Goal: Task Accomplishment & Management: Manage account settings

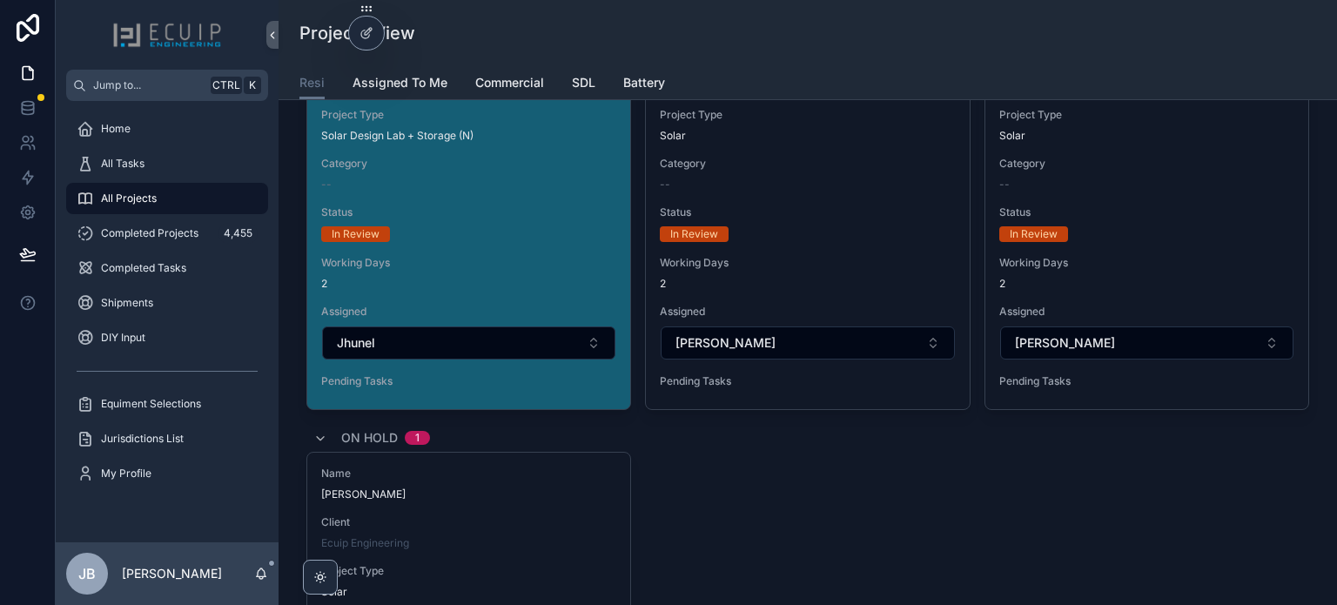
scroll to position [7660, 0]
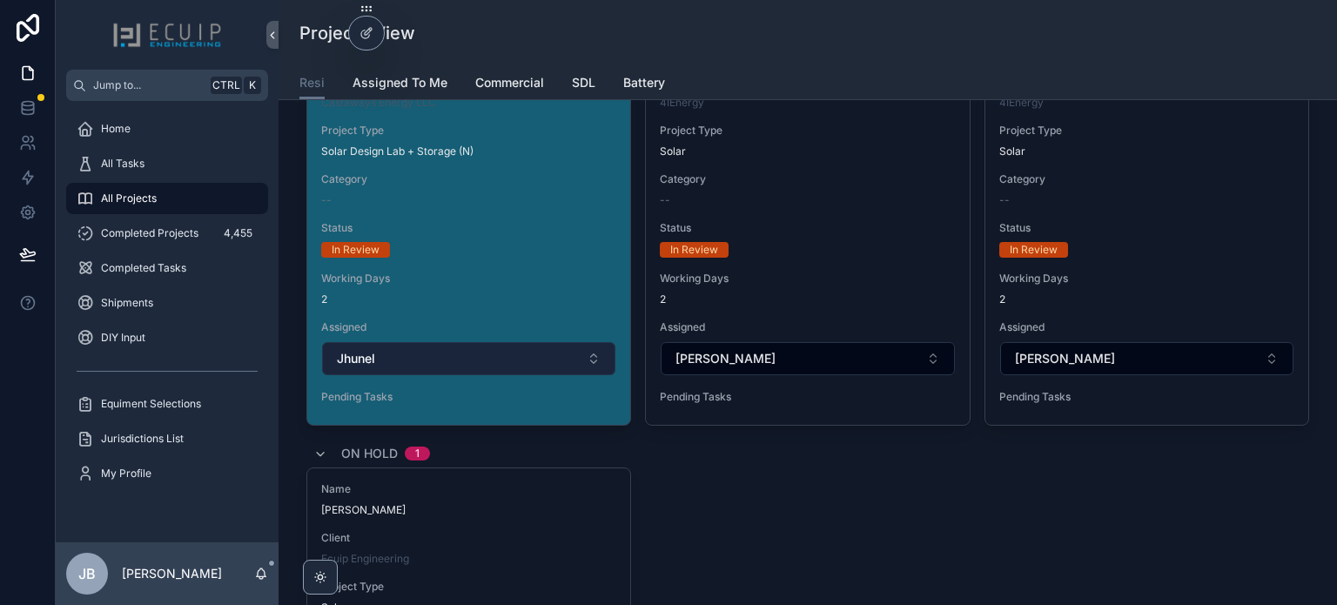
click at [401, 342] on button "Jhunel" at bounding box center [468, 358] width 293 height 33
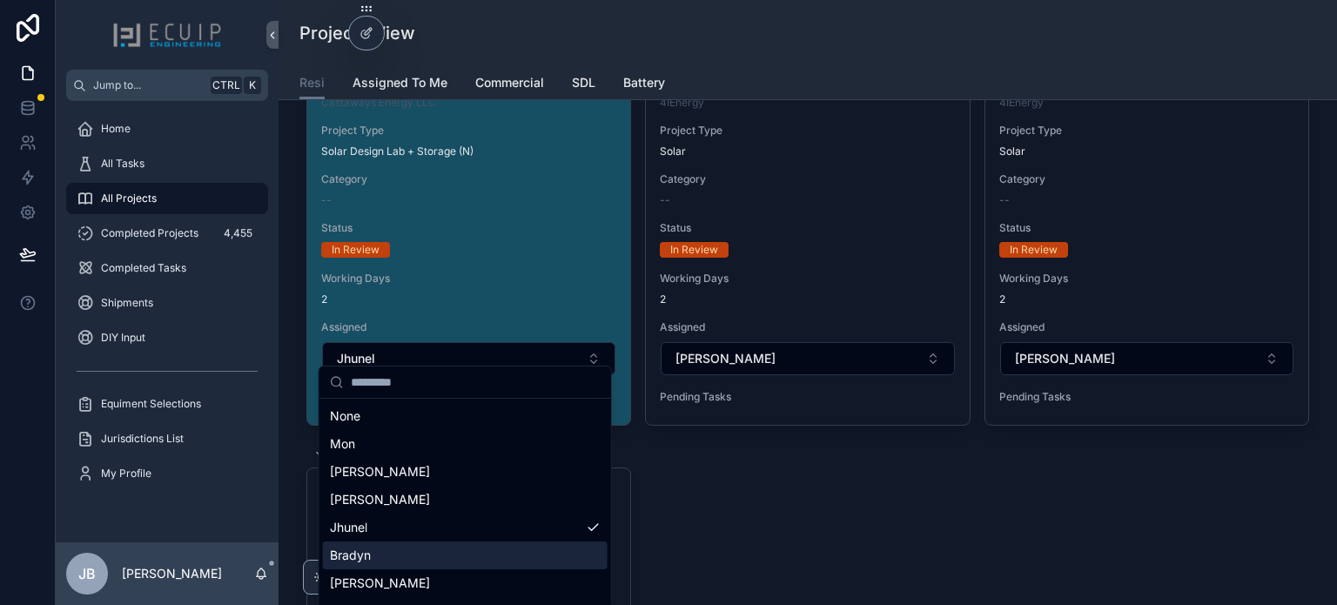
click at [386, 554] on div "Bradyn" at bounding box center [465, 555] width 285 height 28
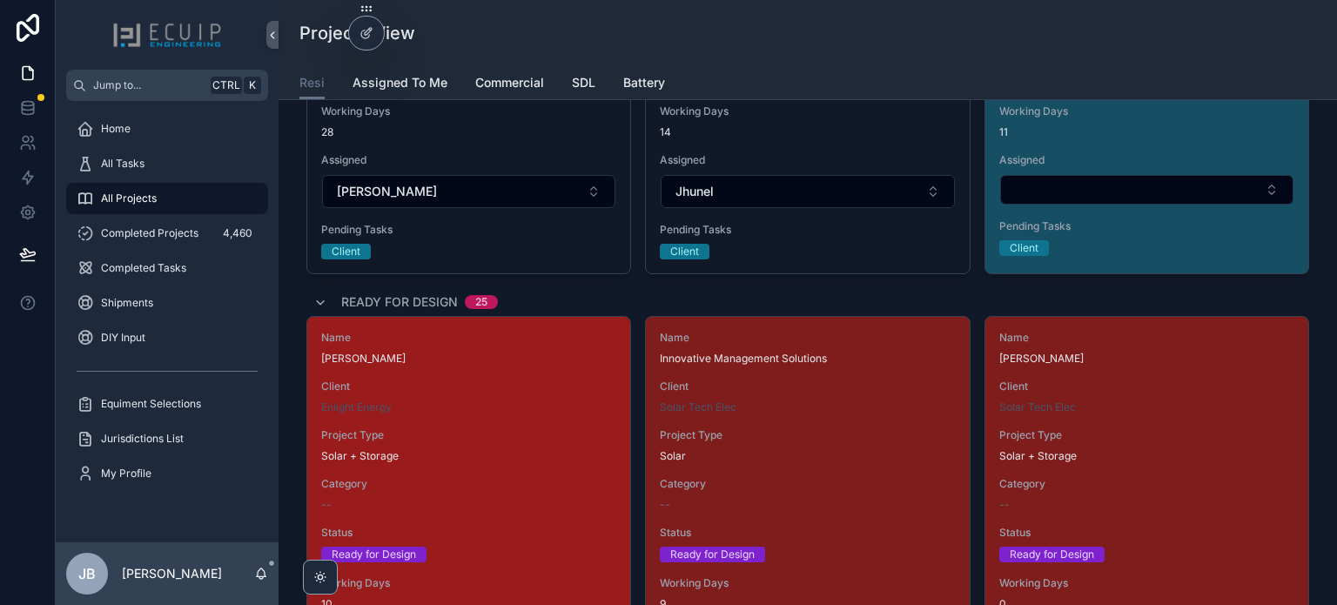
scroll to position [2155, 0]
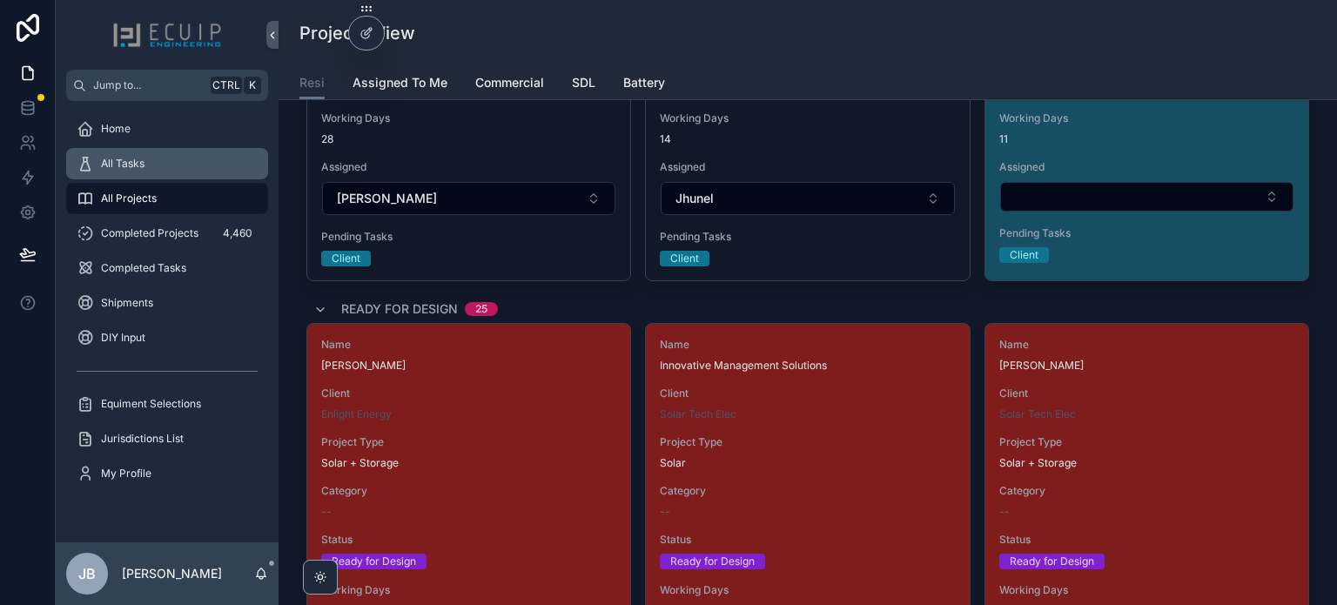
click at [134, 170] on span "All Tasks" at bounding box center [123, 164] width 44 height 14
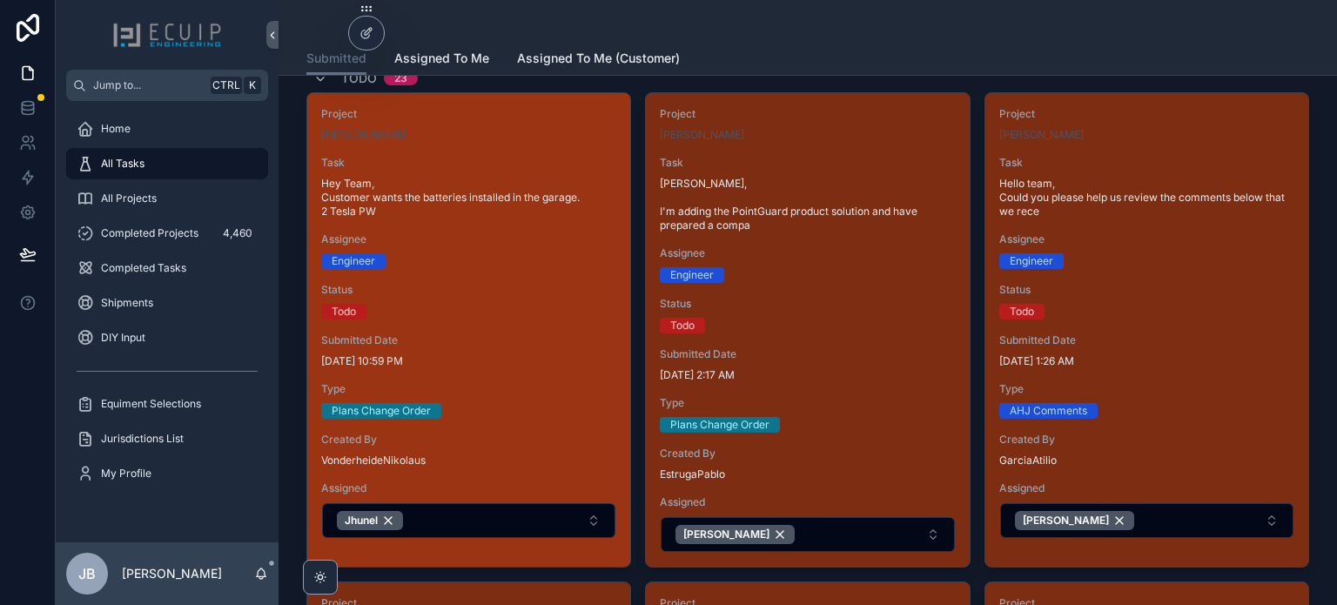
scroll to position [87, 0]
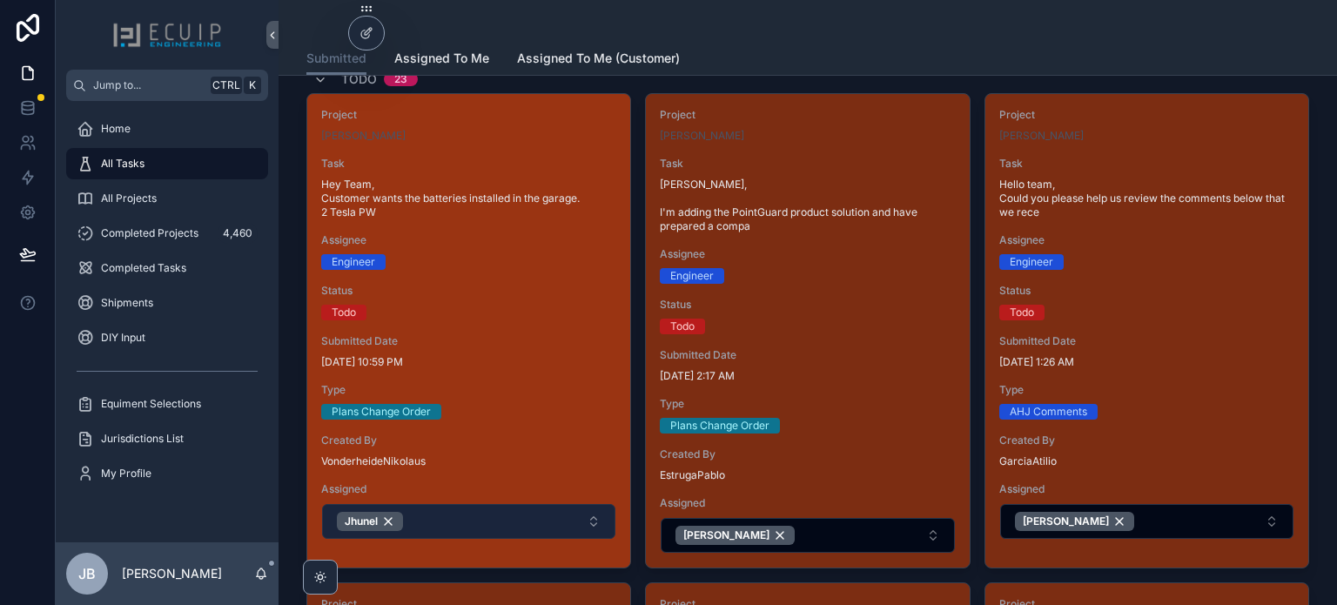
click at [486, 511] on button "Jhunel" at bounding box center [468, 521] width 293 height 35
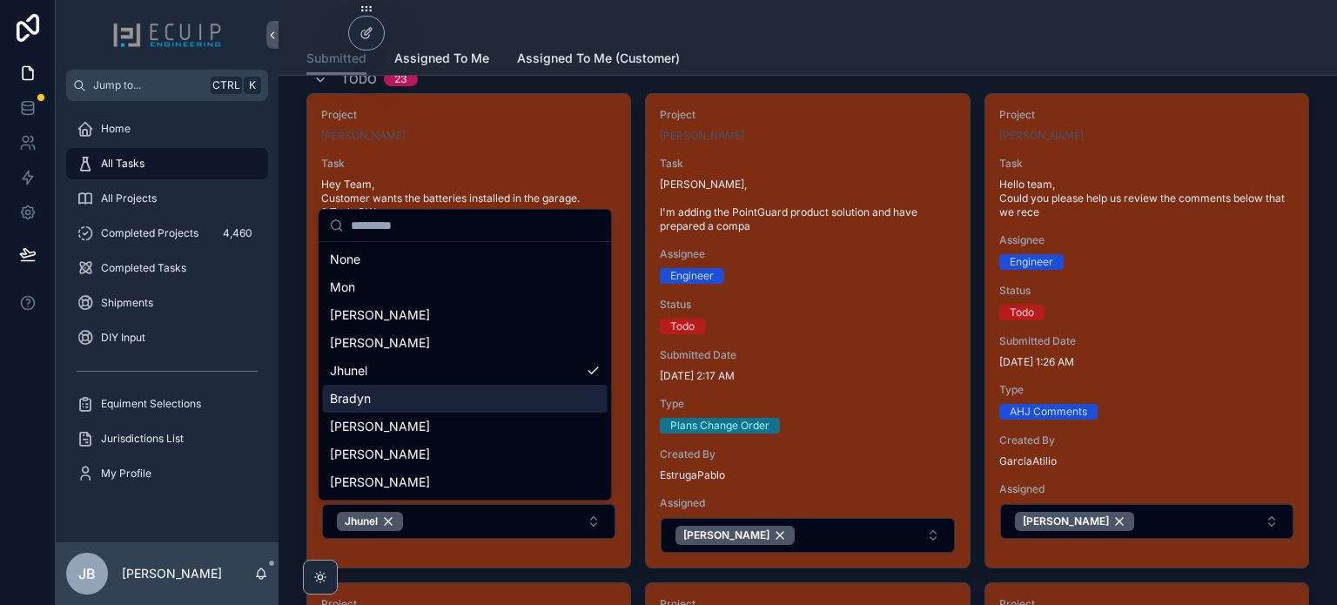
click at [422, 400] on div "Bradyn" at bounding box center [465, 399] width 285 height 28
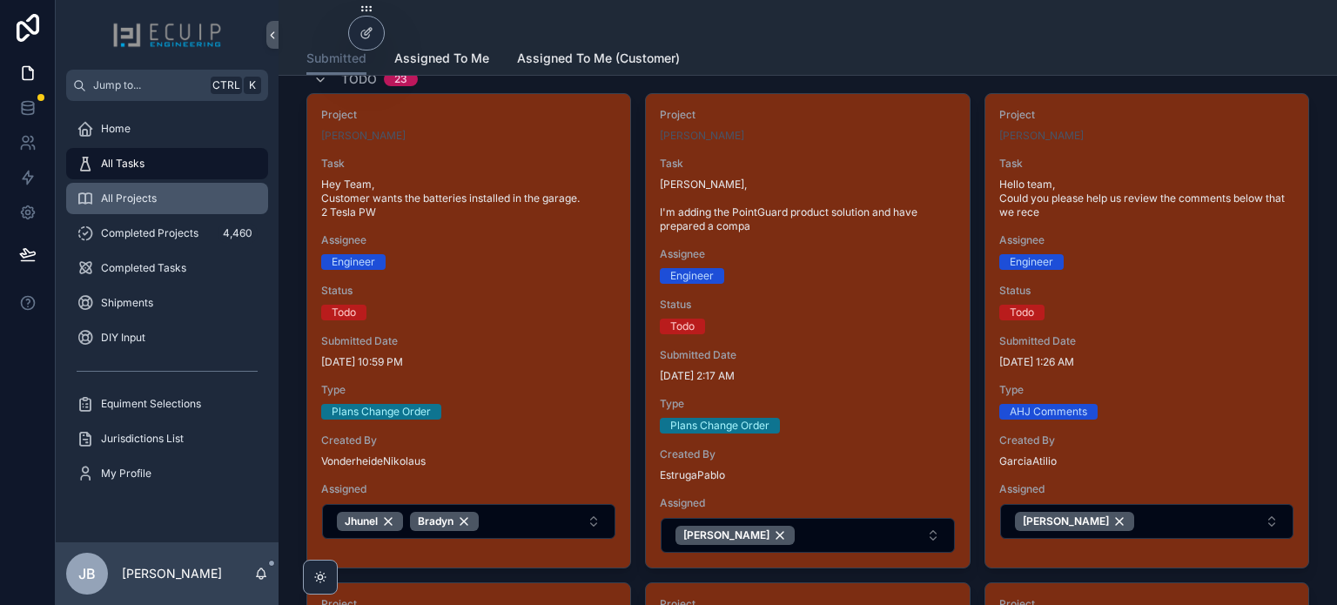
click at [138, 196] on span "All Projects" at bounding box center [129, 199] width 56 height 14
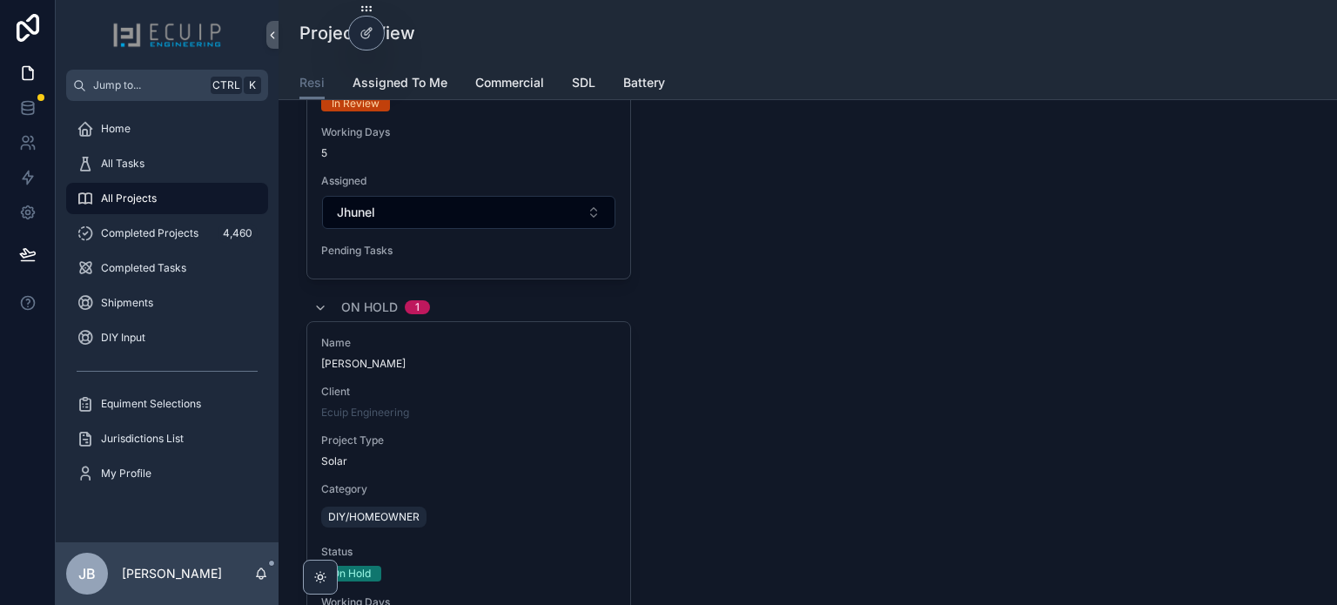
scroll to position [6943, 0]
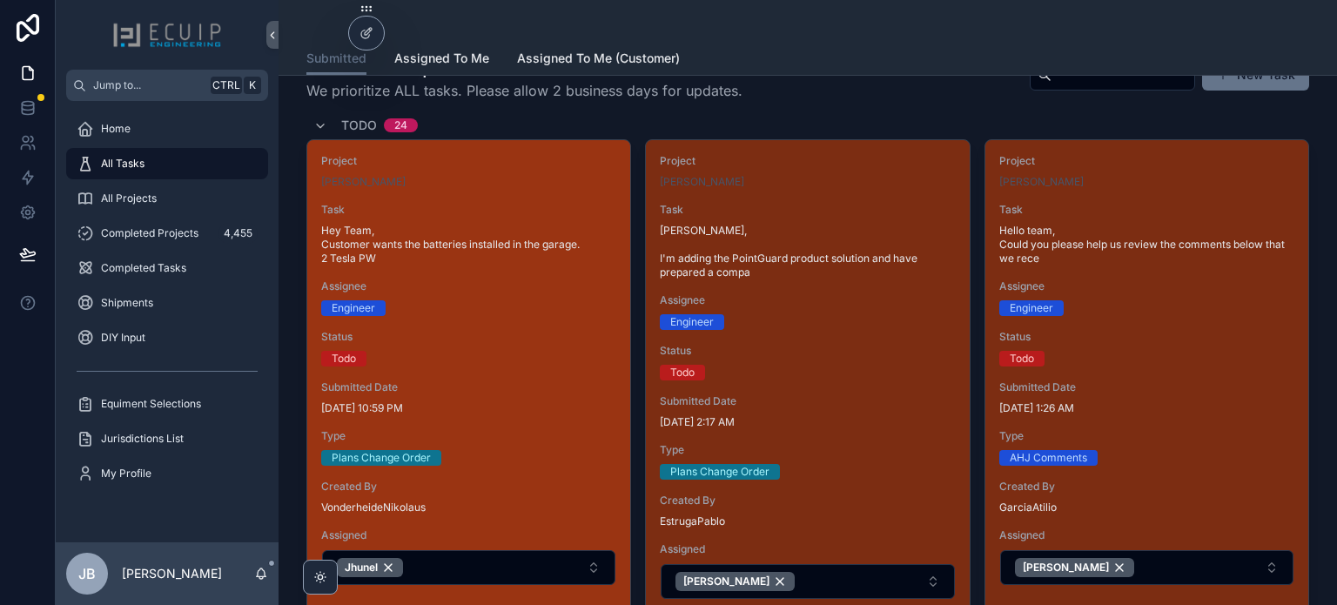
scroll to position [174, 0]
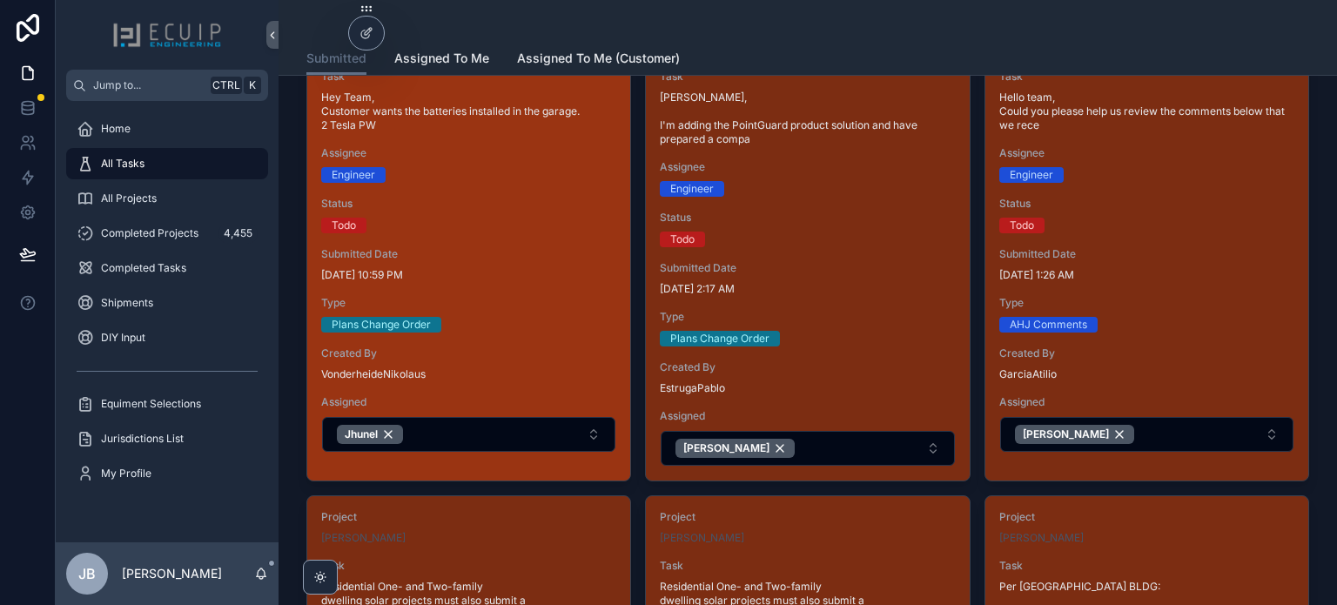
click at [504, 222] on div "Todo" at bounding box center [468, 226] width 295 height 16
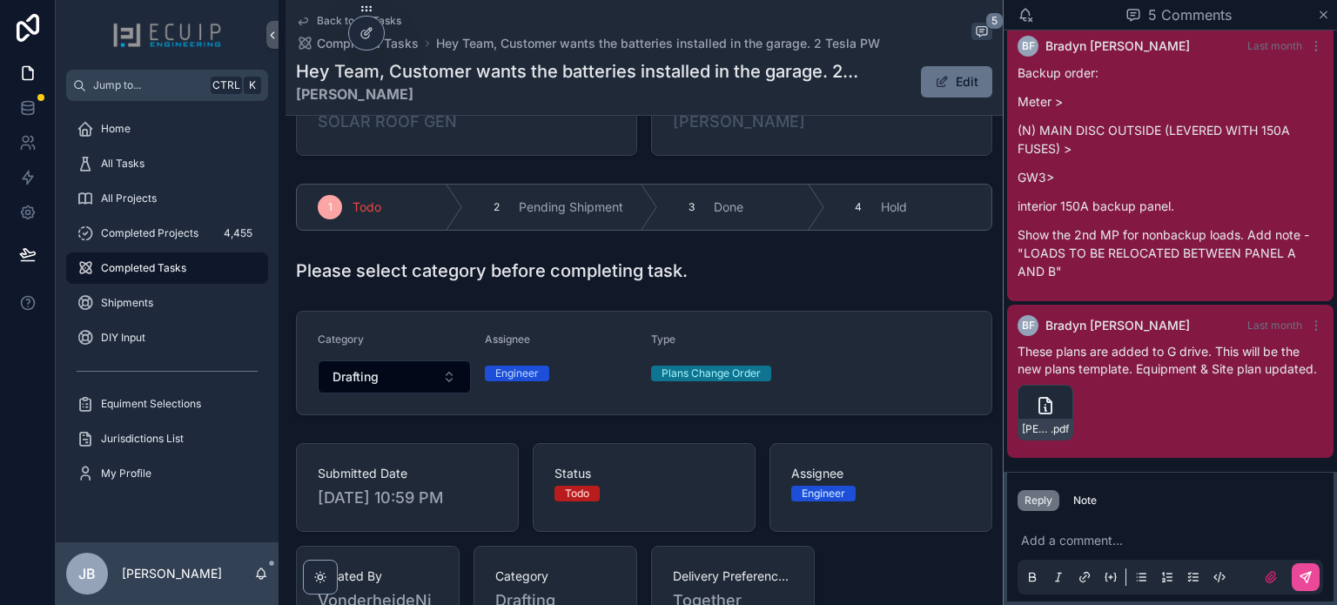
scroll to position [87, 0]
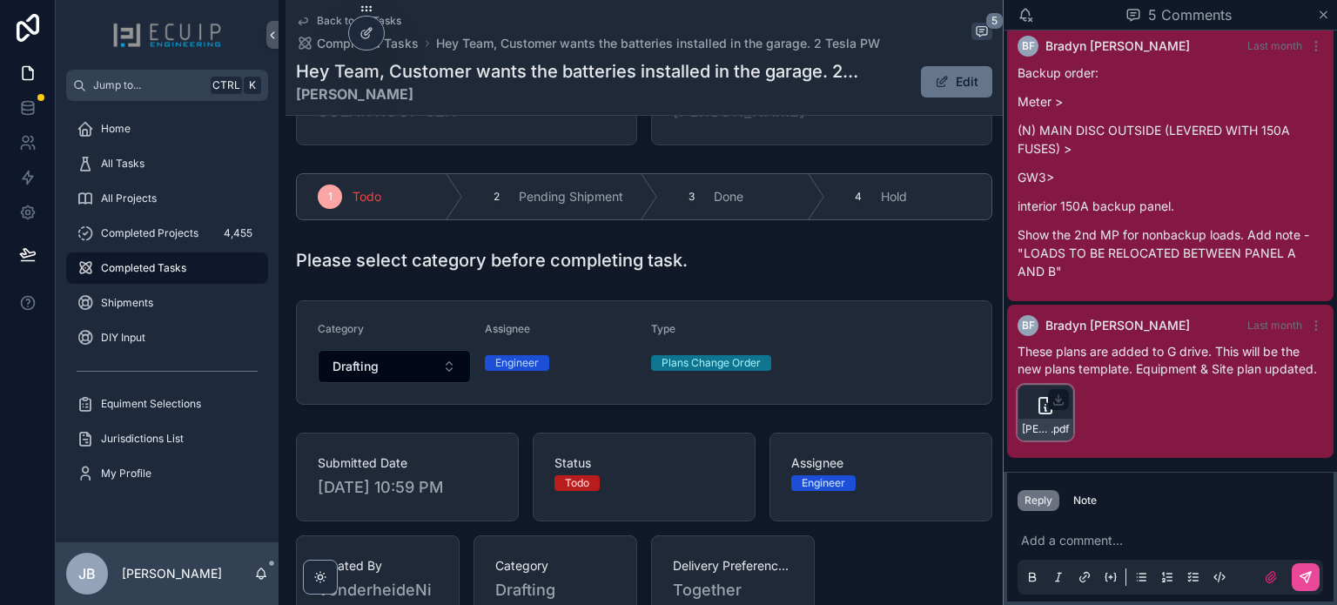
click at [1032, 414] on div "Paul-Boyd-Engineering-(1) .pdf" at bounding box center [1046, 413] width 56 height 56
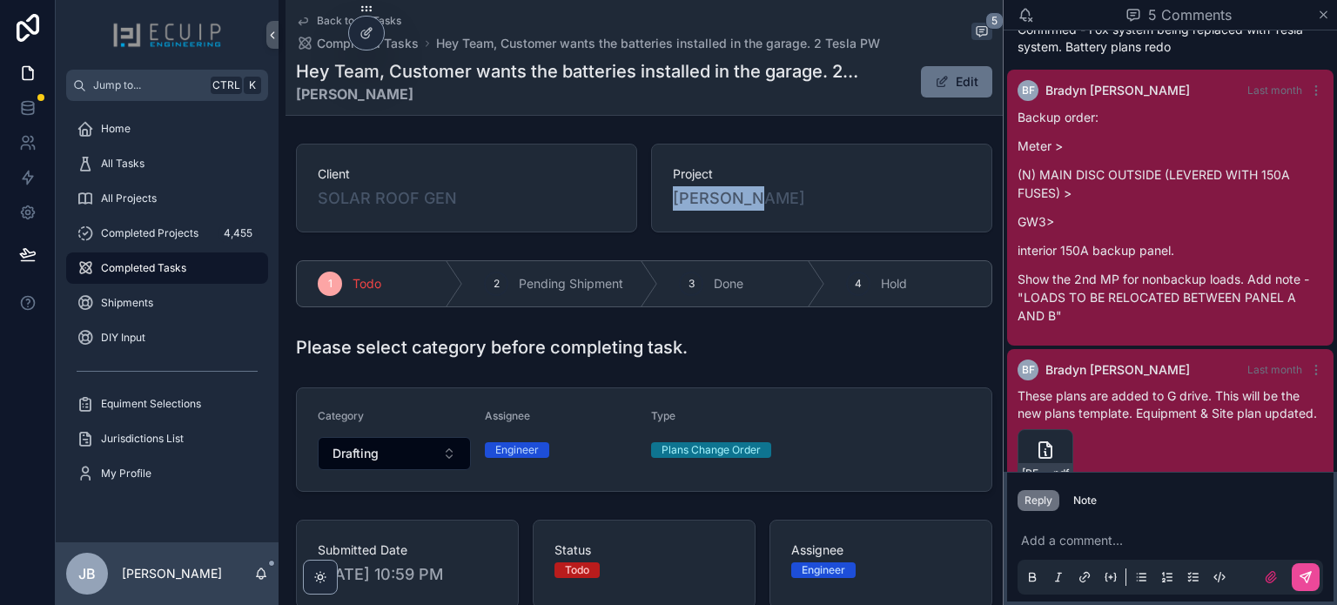
drag, startPoint x: 767, startPoint y: 205, endPoint x: 662, endPoint y: 206, distance: 104.5
click at [662, 206] on div "Project Paul Boyd" at bounding box center [821, 188] width 341 height 89
copy span "[PERSON_NAME]"
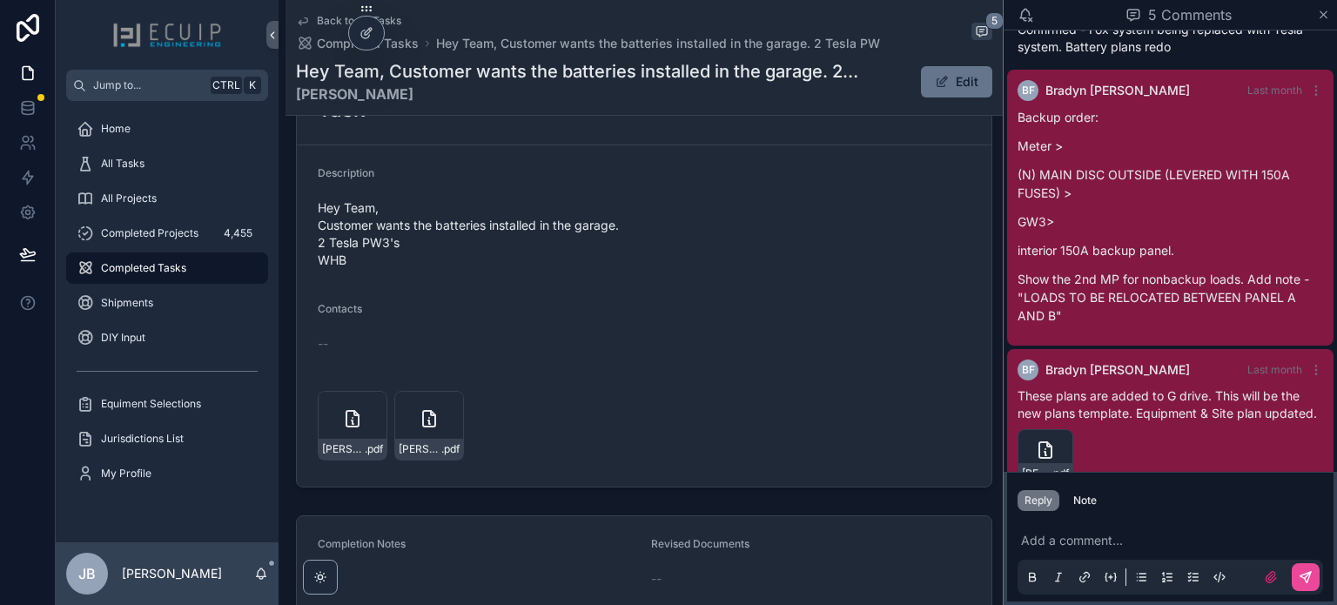
scroll to position [696, 0]
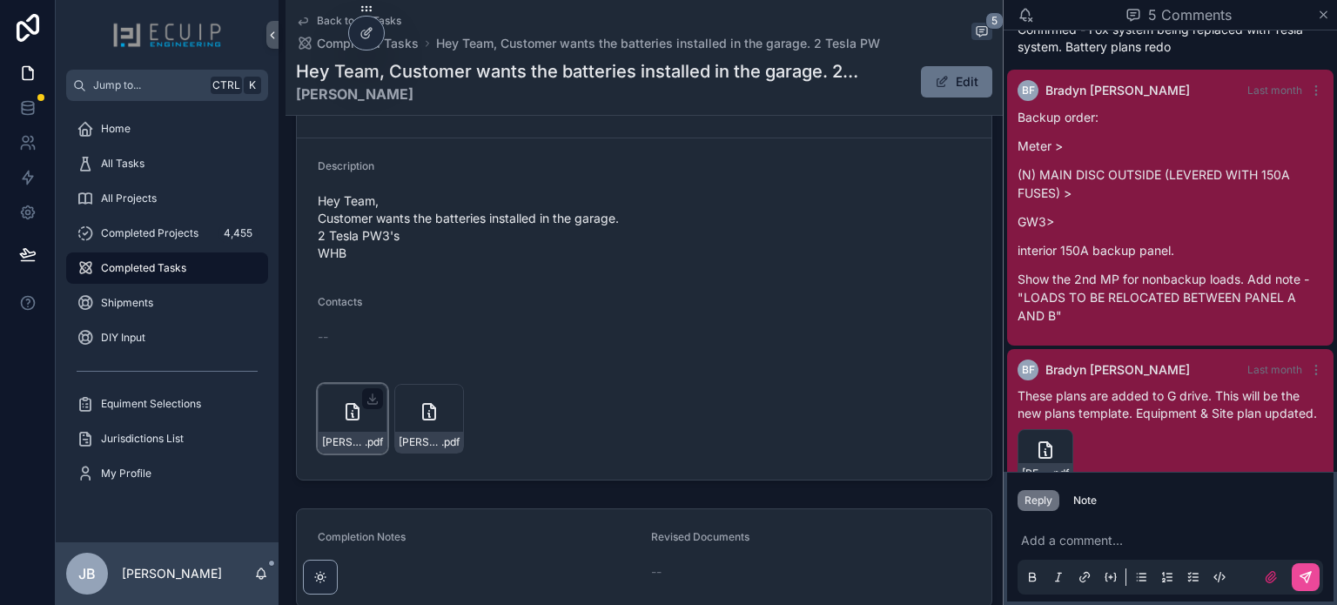
click at [355, 393] on div "Paul-Boyd-Engineering-(2) .pdf" at bounding box center [353, 419] width 70 height 70
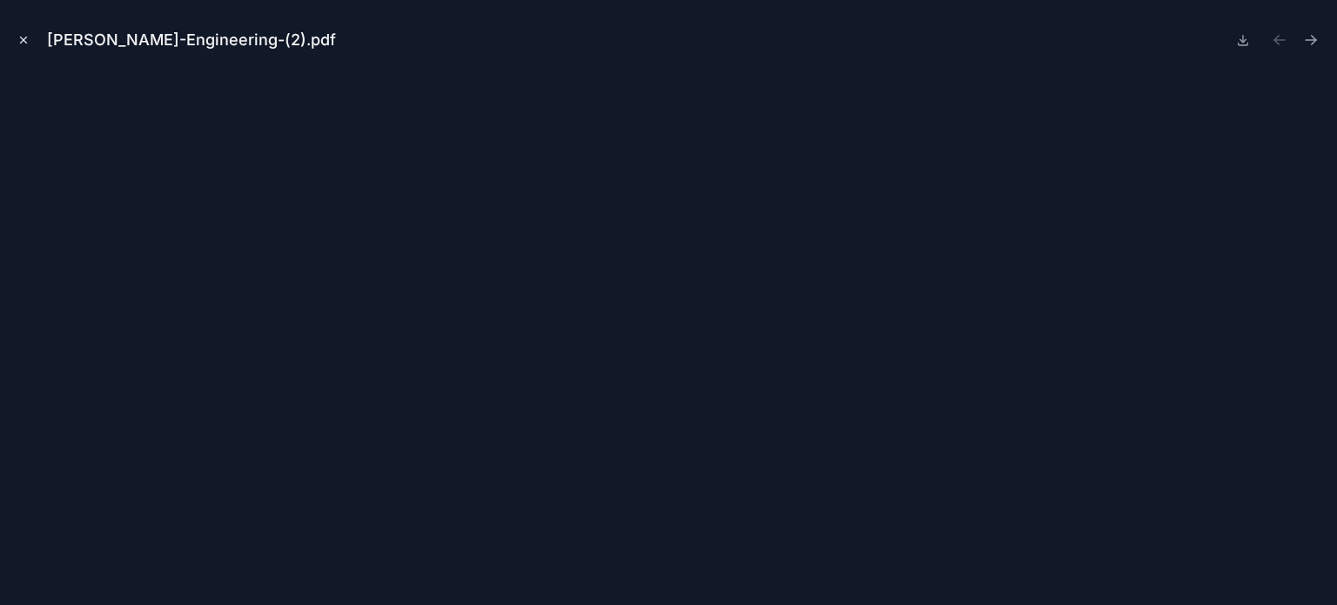
click at [24, 35] on icon "Close modal" at bounding box center [23, 40] width 12 height 12
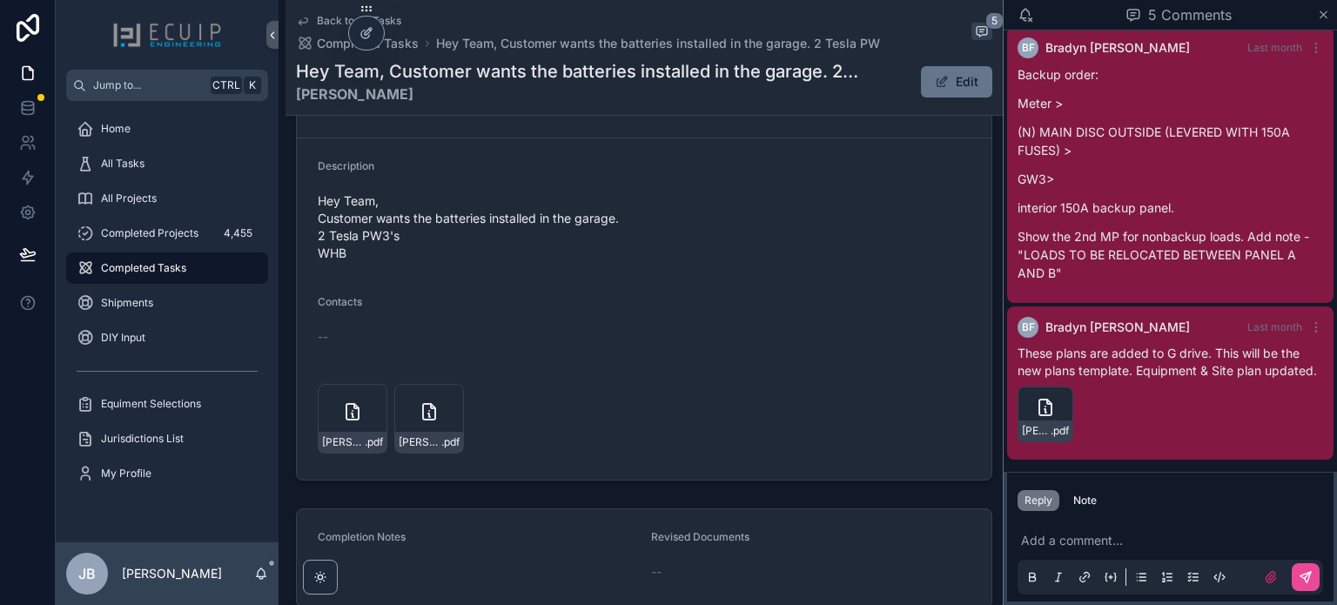
scroll to position [482, 0]
click at [1042, 417] on div "Paul-Boyd-Engineering-(1) .pdf" at bounding box center [1046, 413] width 56 height 56
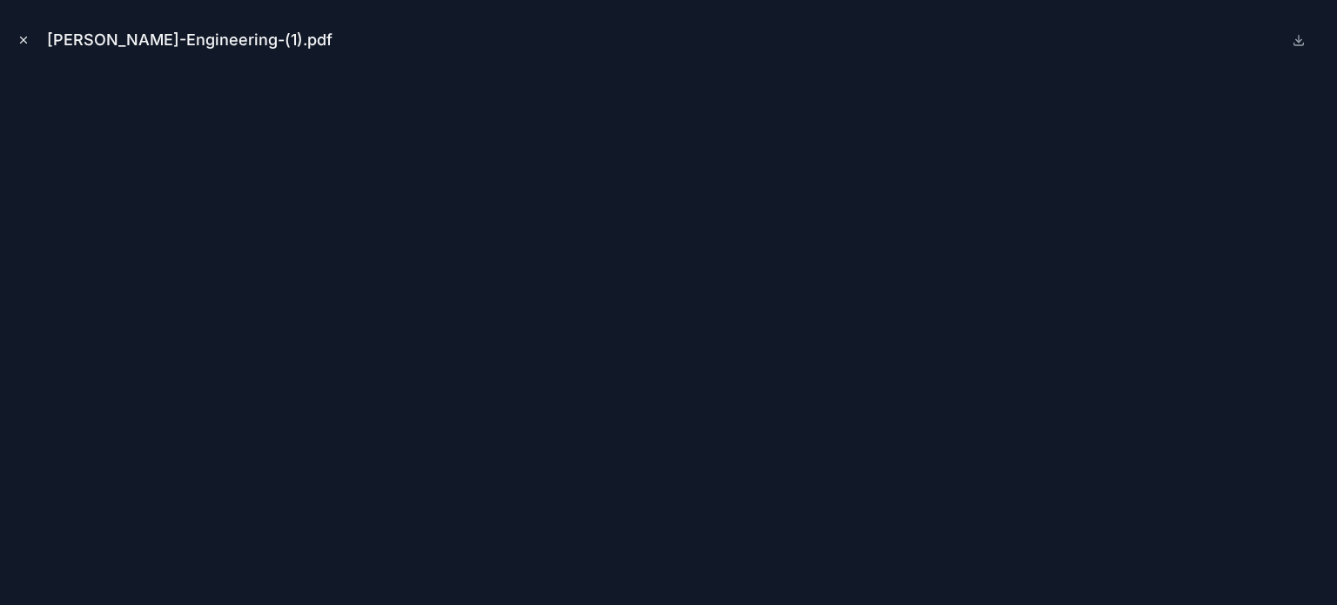
click at [28, 33] on button "Close modal" at bounding box center [23, 39] width 19 height 19
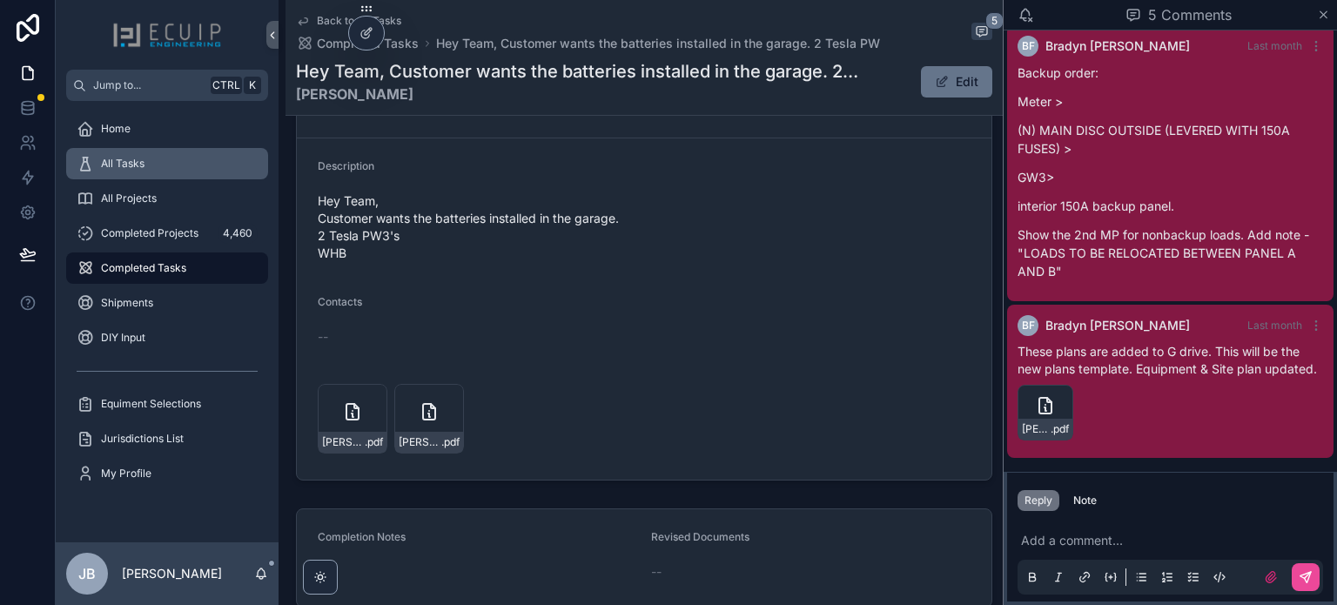
click at [160, 152] on div "All Tasks" at bounding box center [167, 164] width 181 height 28
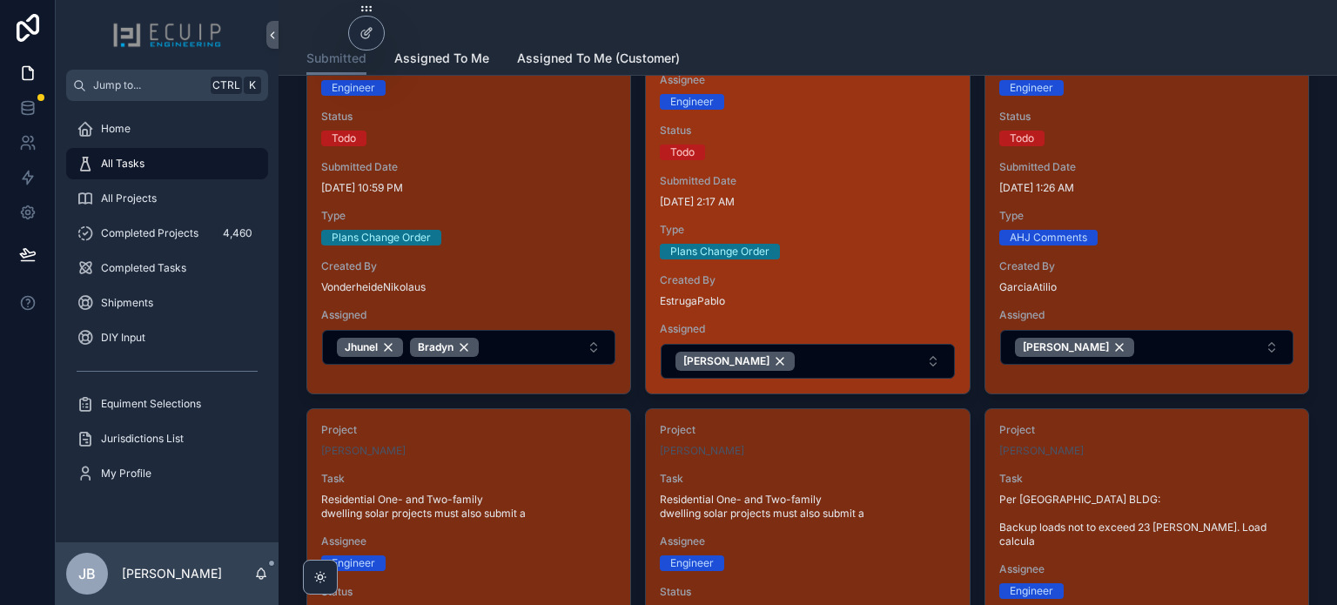
scroll to position [609, 0]
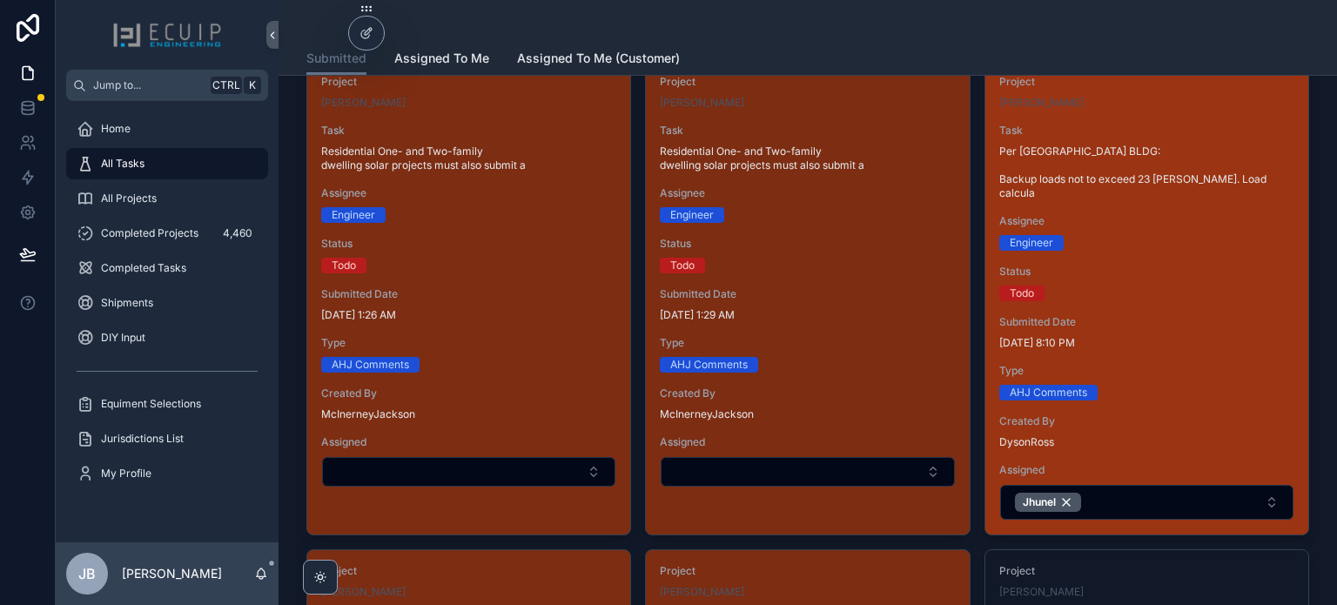
click at [1142, 315] on span "Submitted Date" at bounding box center [1146, 322] width 295 height 14
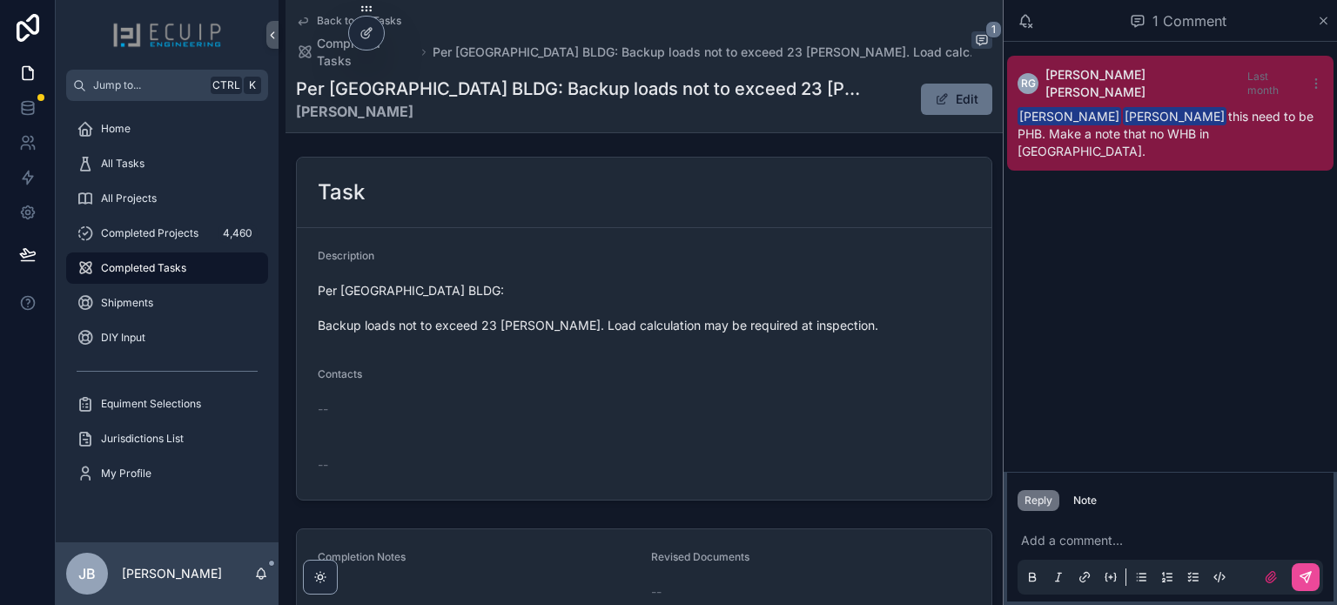
scroll to position [609, 0]
